Goal: Transaction & Acquisition: Download file/media

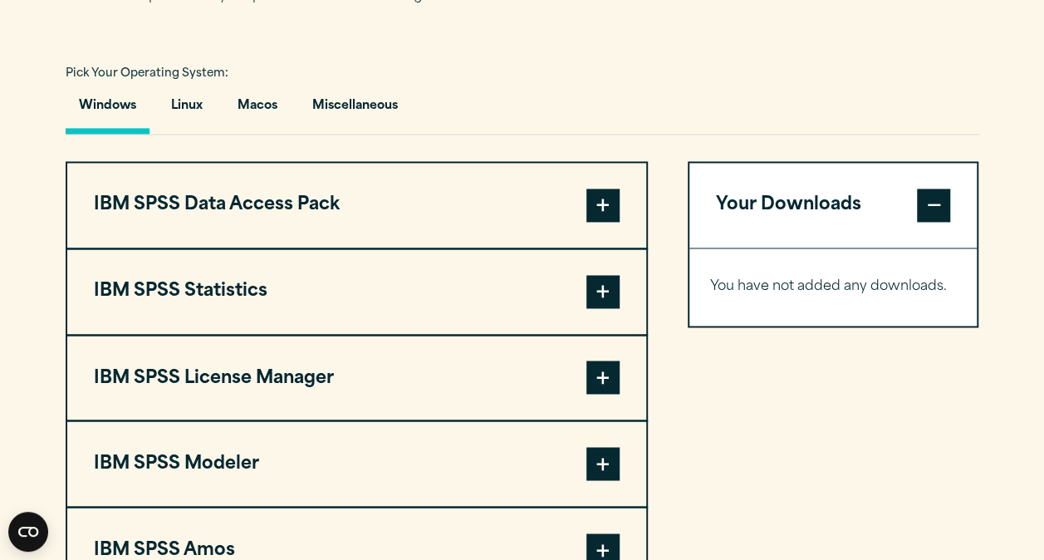
scroll to position [1181, 0]
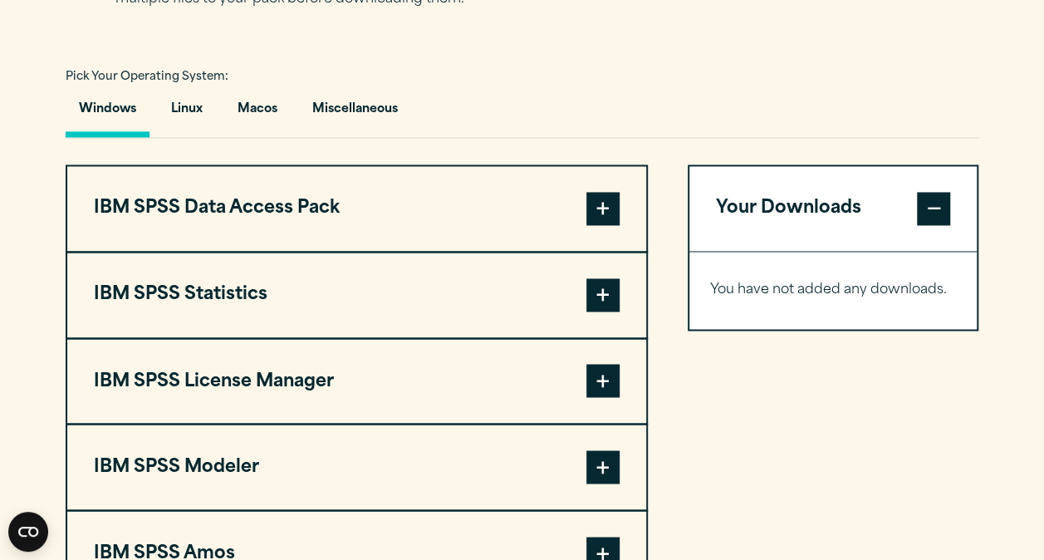
click at [544, 306] on button "IBM SPSS Statistics" at bounding box center [356, 294] width 579 height 85
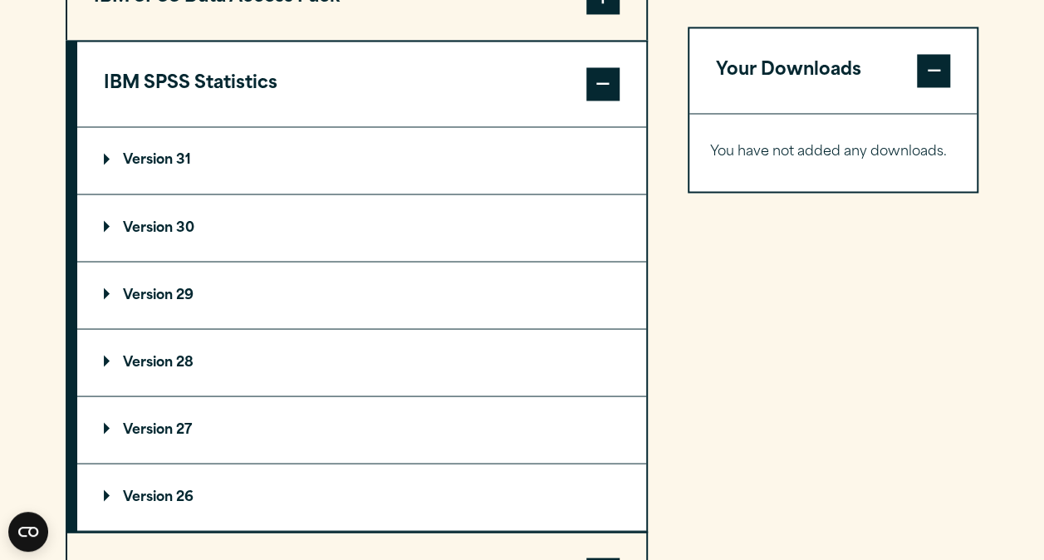
scroll to position [1402, 0]
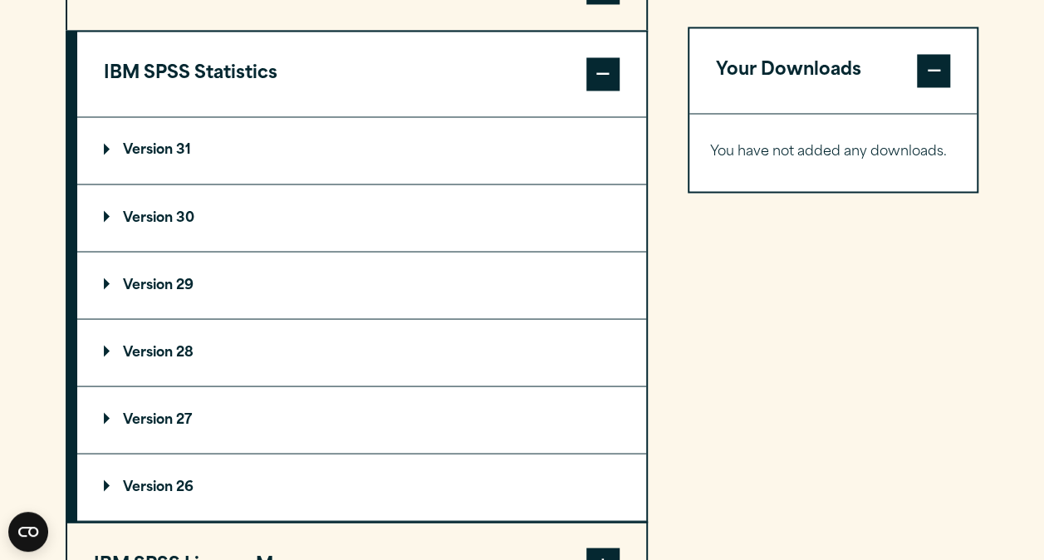
click at [261, 238] on summary "Version 30" at bounding box center [361, 217] width 569 height 66
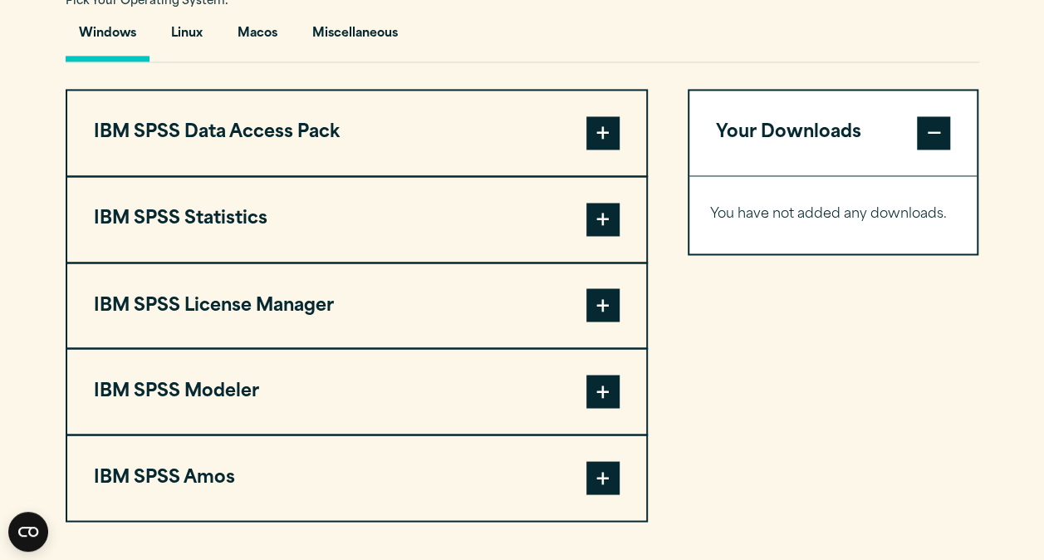
scroll to position [1256, 0]
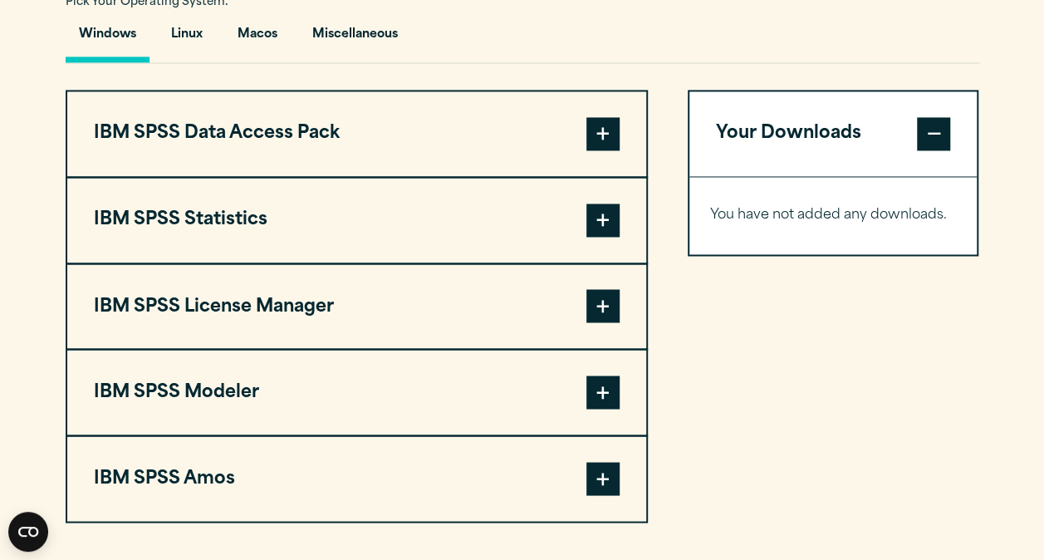
click at [591, 233] on span at bounding box center [602, 219] width 33 height 33
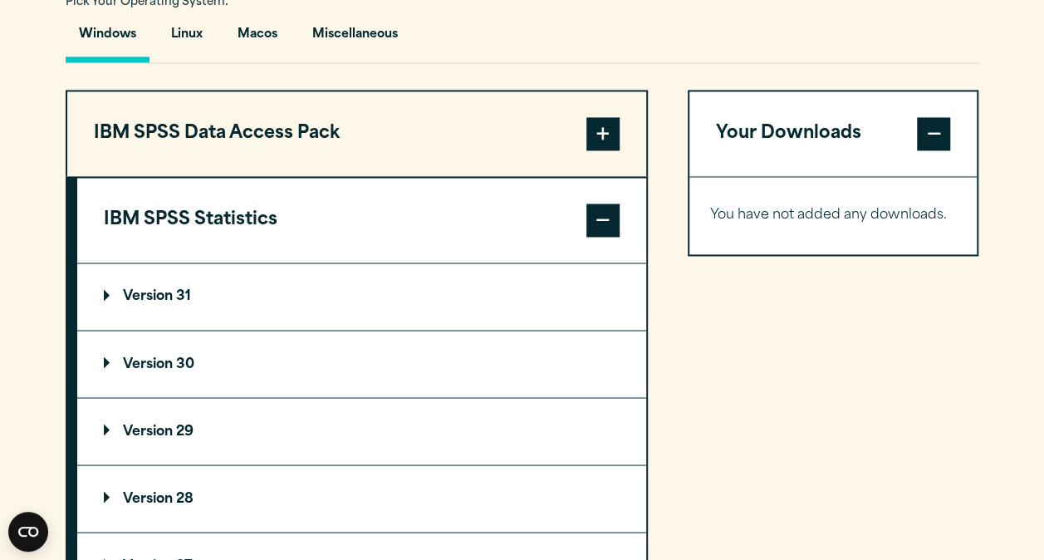
click at [591, 233] on span at bounding box center [602, 219] width 33 height 33
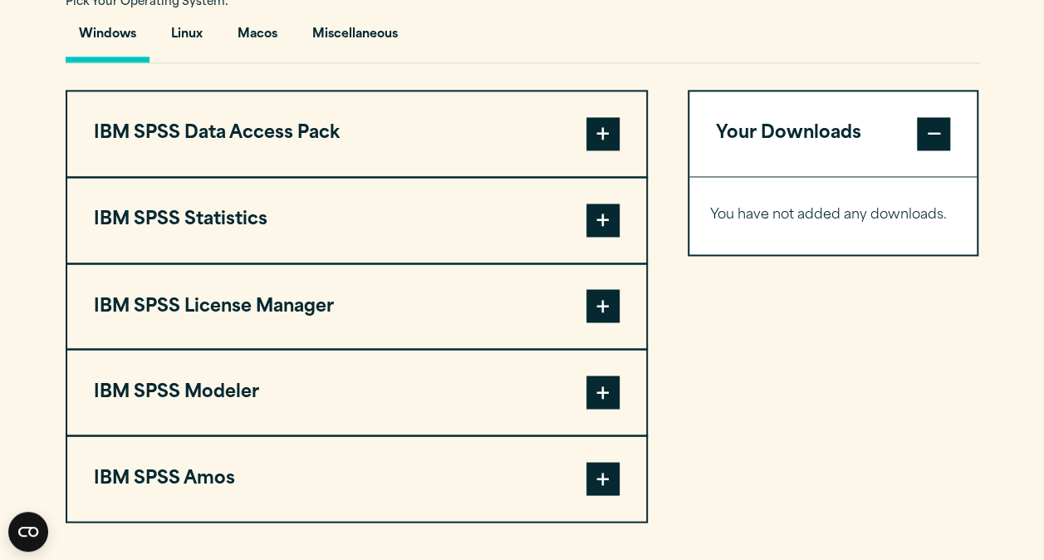
click at [572, 223] on button "IBM SPSS Statistics" at bounding box center [356, 220] width 579 height 85
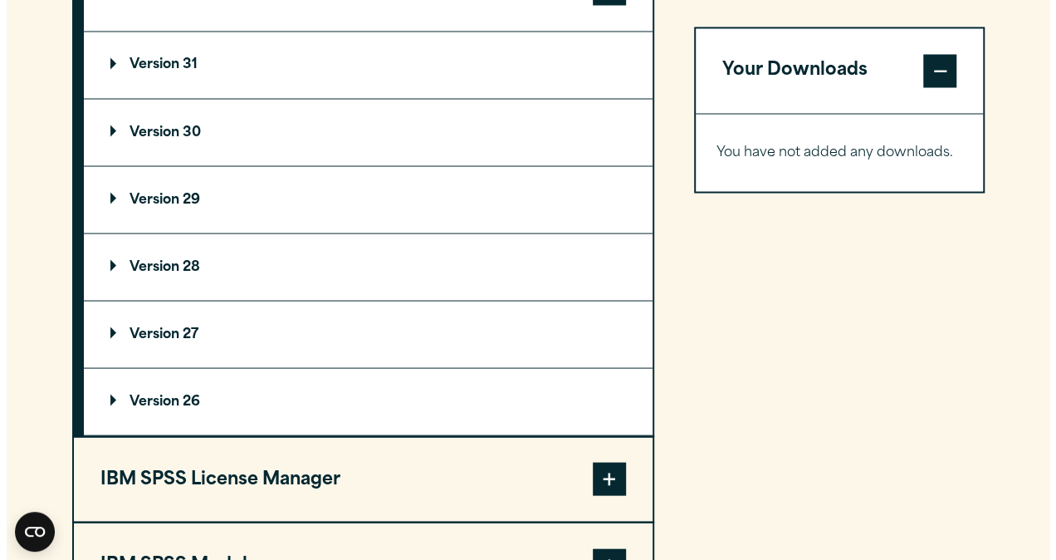
scroll to position [1487, 0]
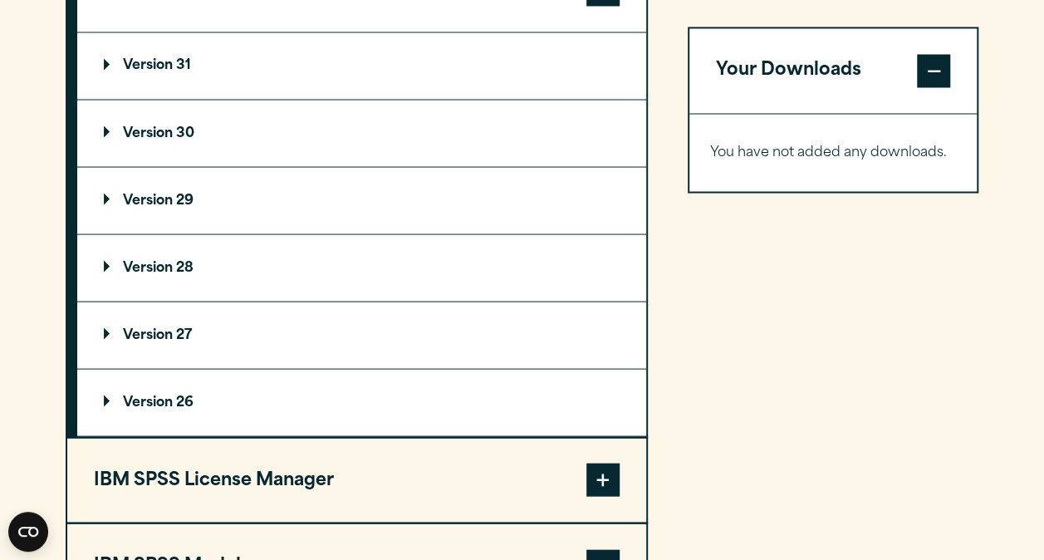
click at [306, 146] on summary "Version 30" at bounding box center [361, 133] width 569 height 66
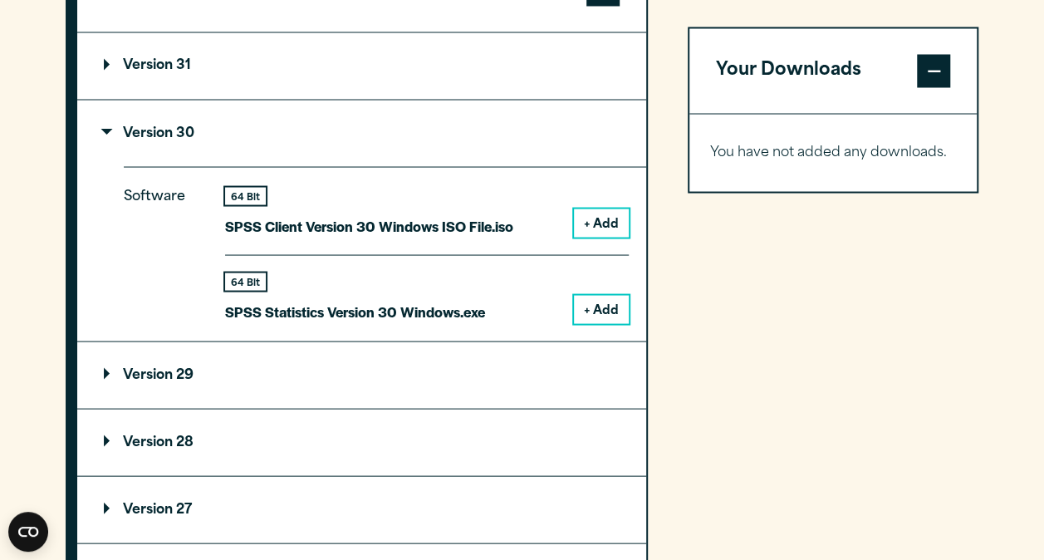
click at [591, 306] on button "+ Add" at bounding box center [601, 309] width 55 height 28
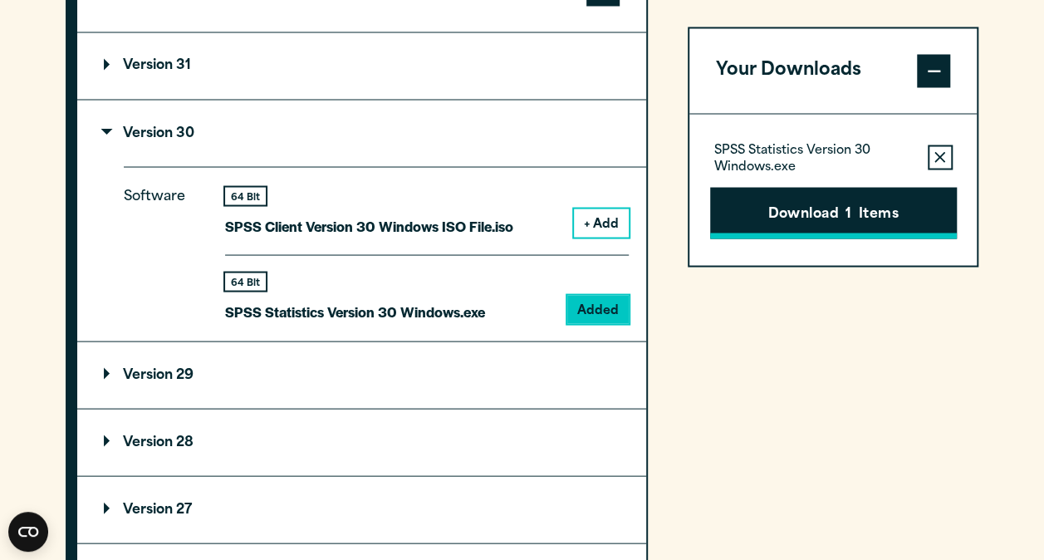
click at [786, 199] on button "Download 1 Items" at bounding box center [833, 212] width 247 height 51
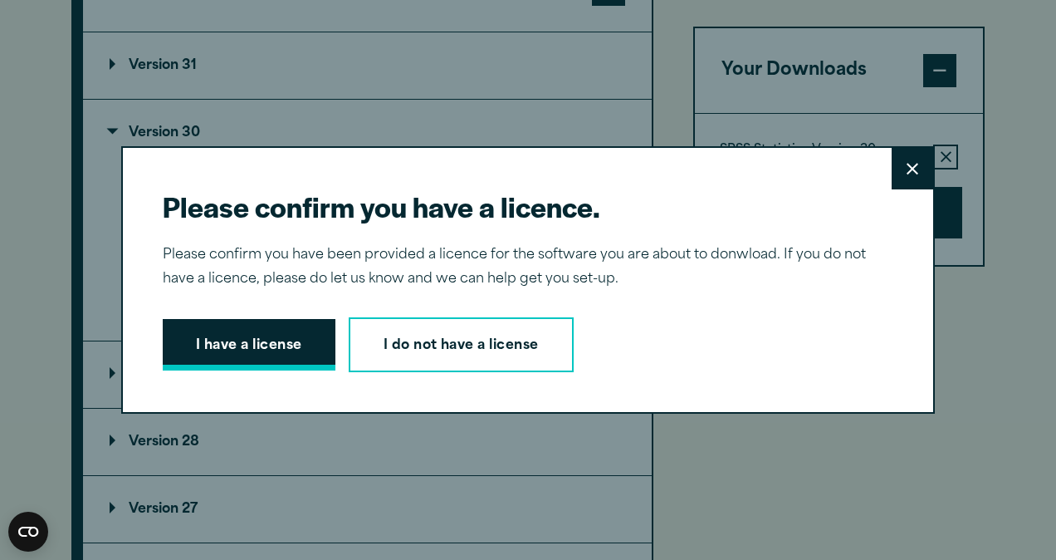
click at [233, 346] on button "I have a license" at bounding box center [249, 344] width 173 height 51
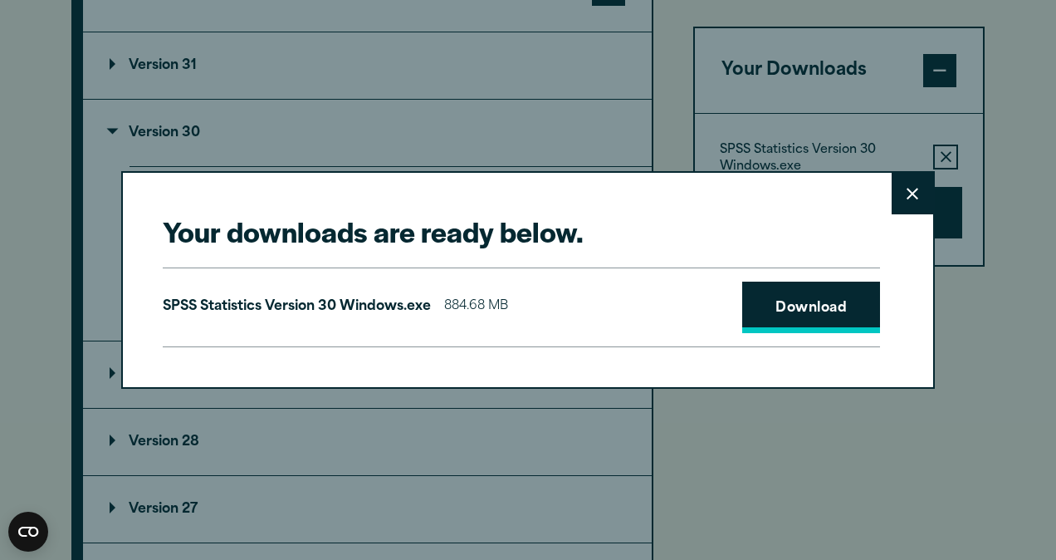
click at [821, 319] on link "Download" at bounding box center [812, 307] width 138 height 51
